Goal: Task Accomplishment & Management: Manage account settings

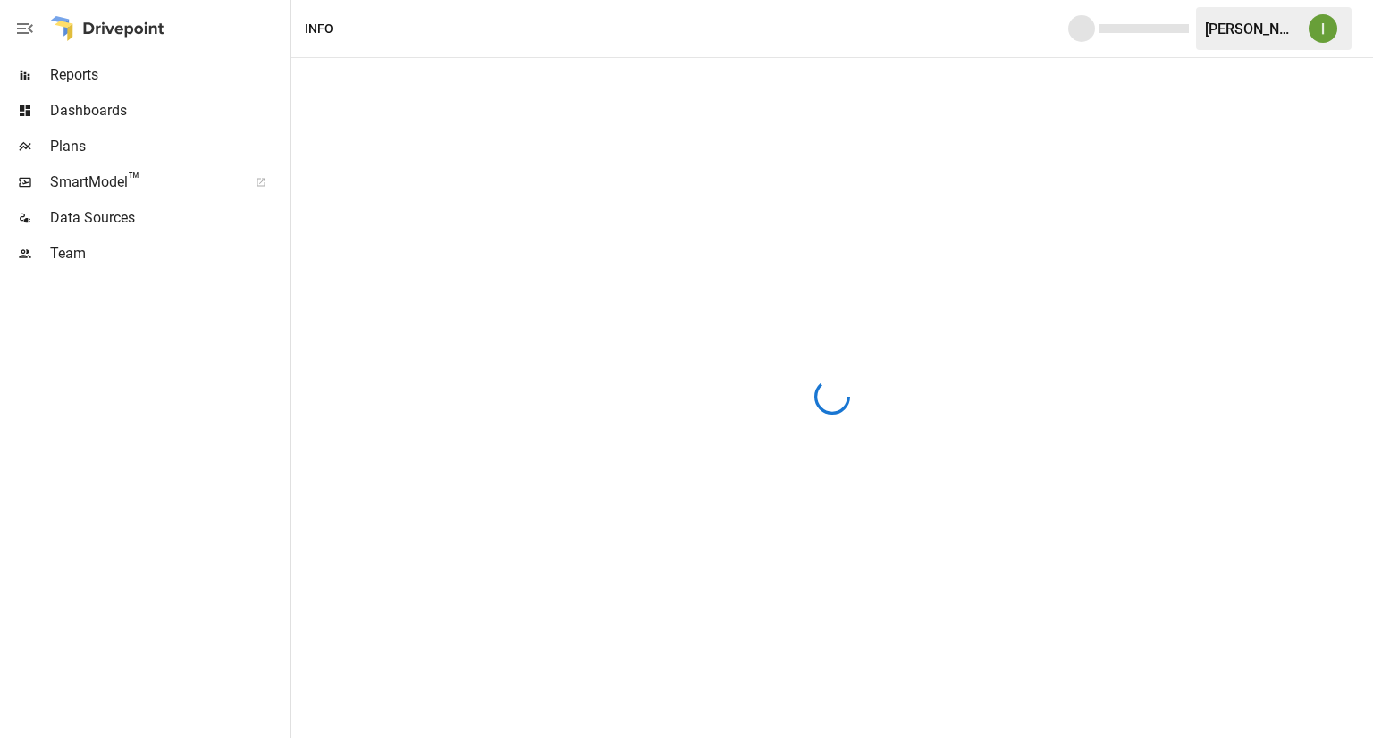
click at [1241, 29] on div "[PERSON_NAME]" at bounding box center [1251, 29] width 93 height 17
